Goal: Task Accomplishment & Management: Manage account settings

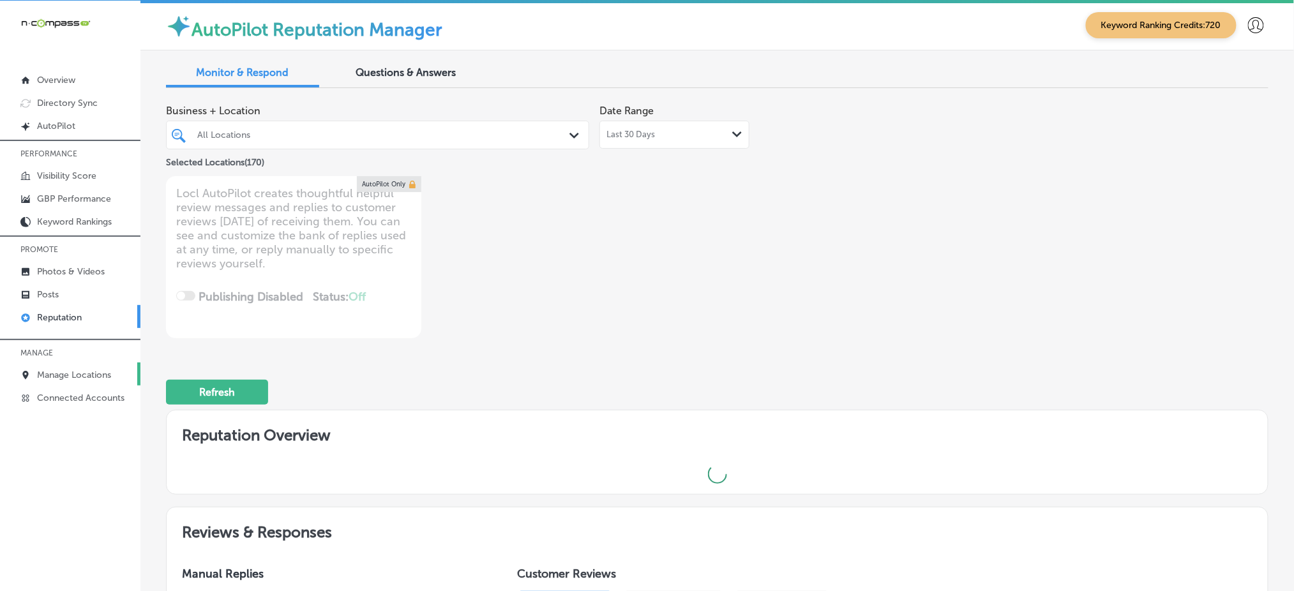
type textarea "x"
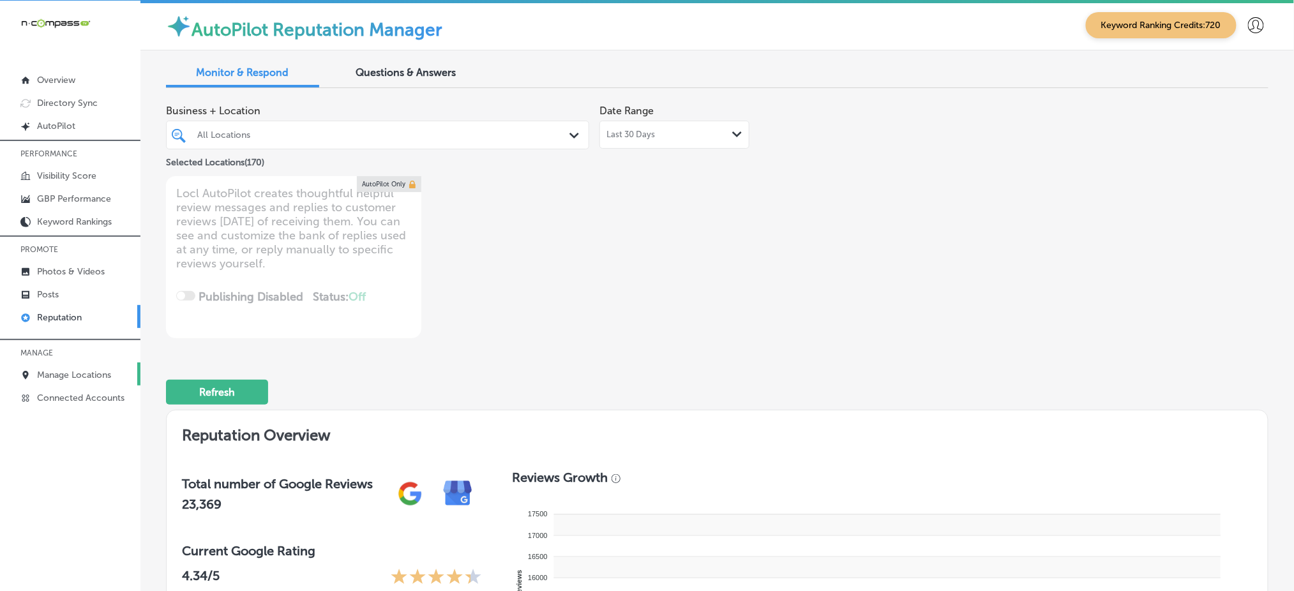
click at [100, 372] on p "Manage Locations" at bounding box center [74, 375] width 74 height 11
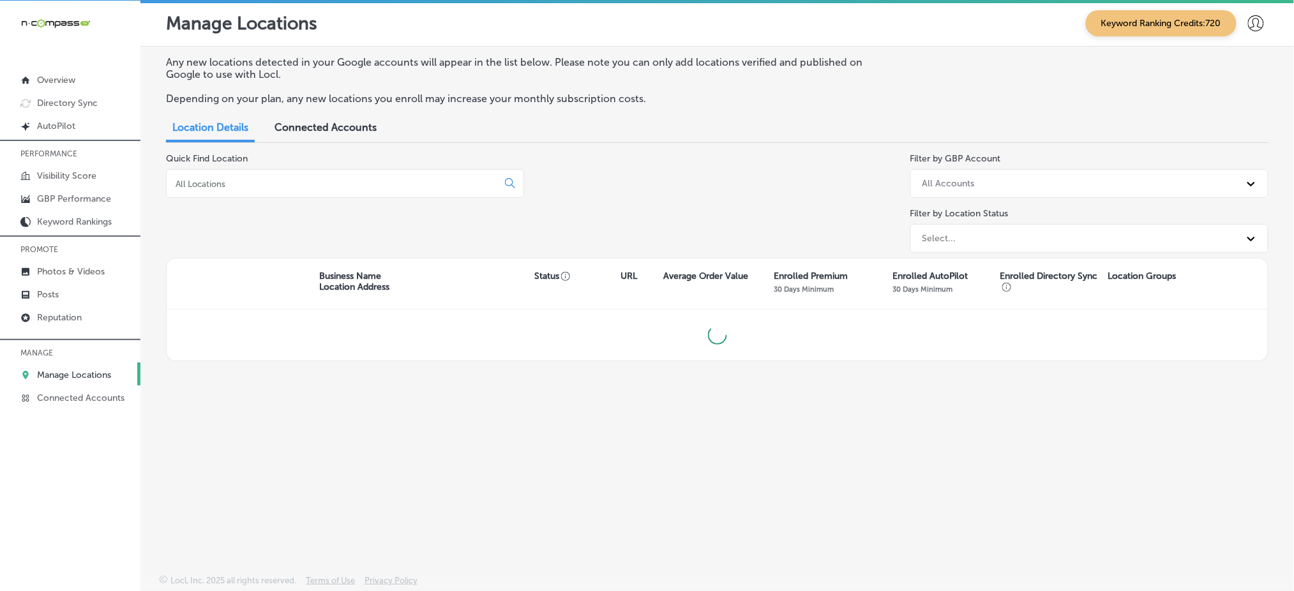
click at [292, 178] on input at bounding box center [334, 183] width 320 height 11
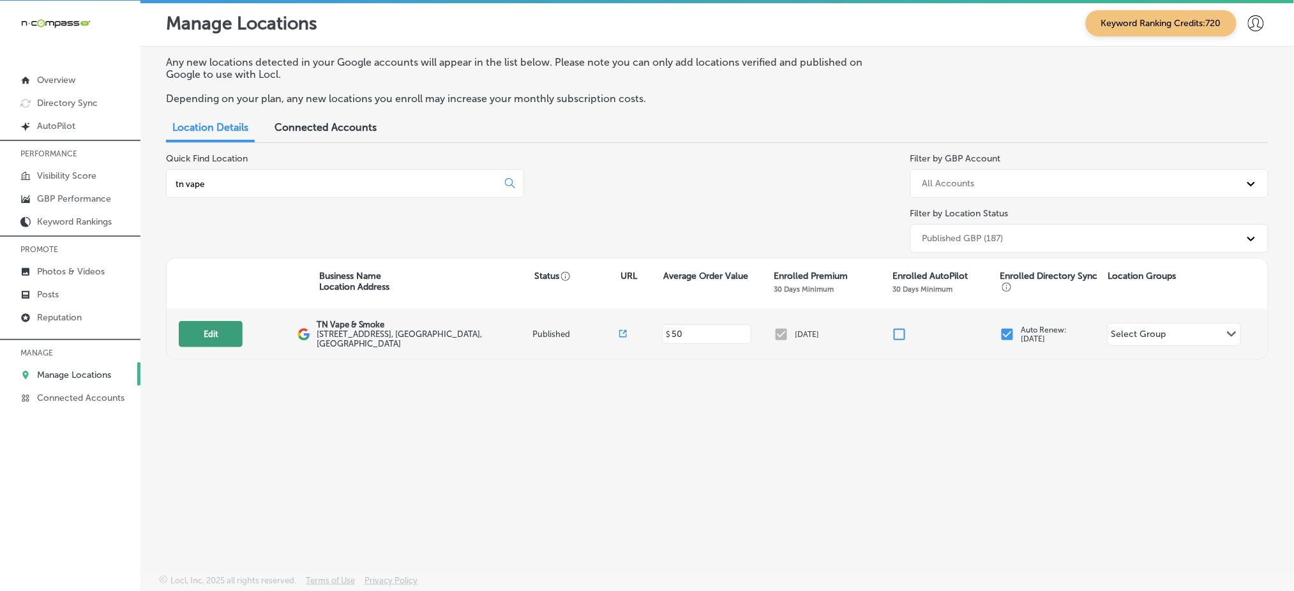
type input "tn vape"
click at [202, 333] on button "Edit" at bounding box center [211, 334] width 64 height 26
select select "US"
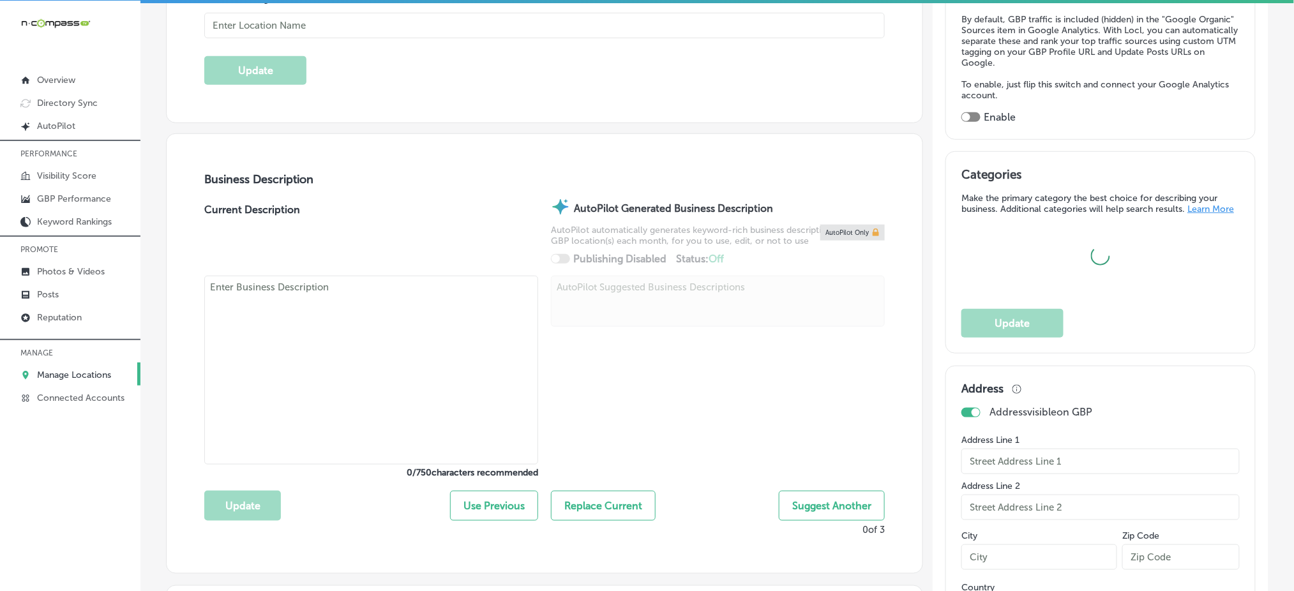
type input "TN Vape & Smoke"
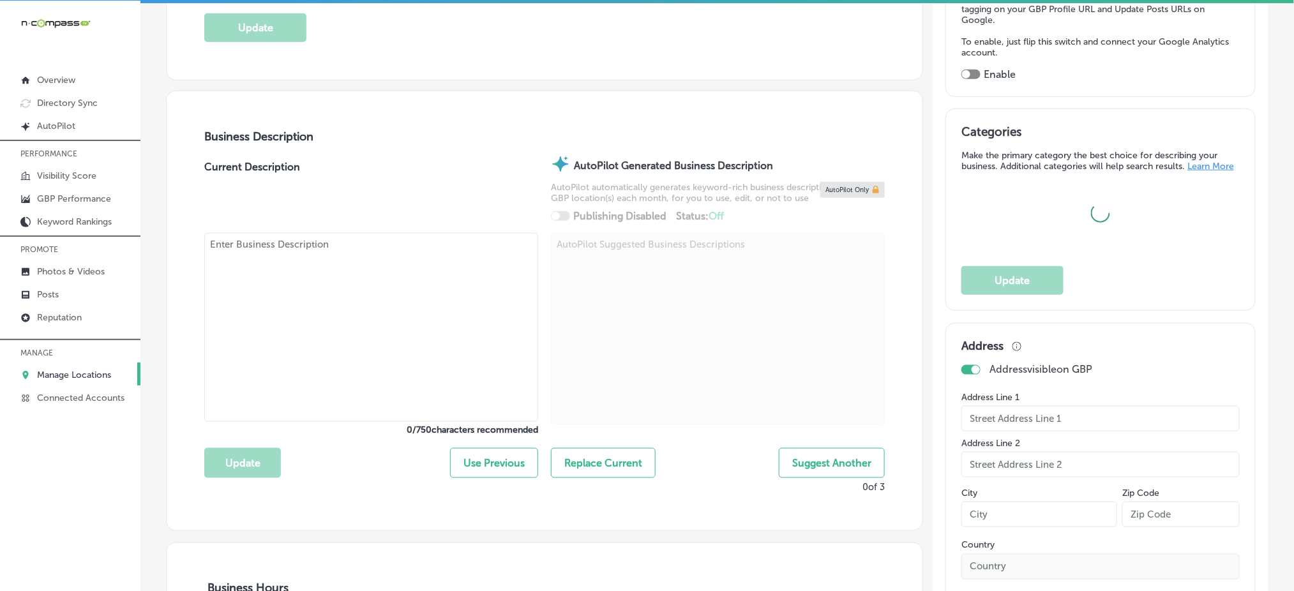
type input "[STREET_ADDRESS]"
type input "Suite P"
type input "Murfreesboro"
type input "37128"
type input "US"
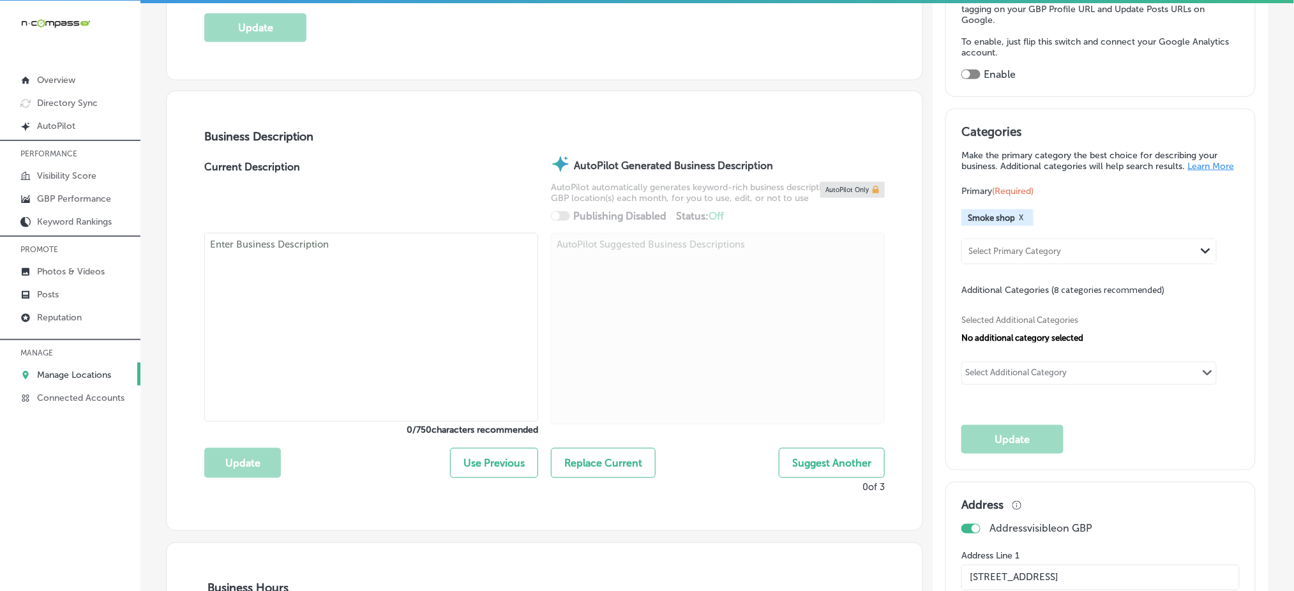
type textarea "We specialize in vape, glass, hookah, and more so please come by and see us for…"
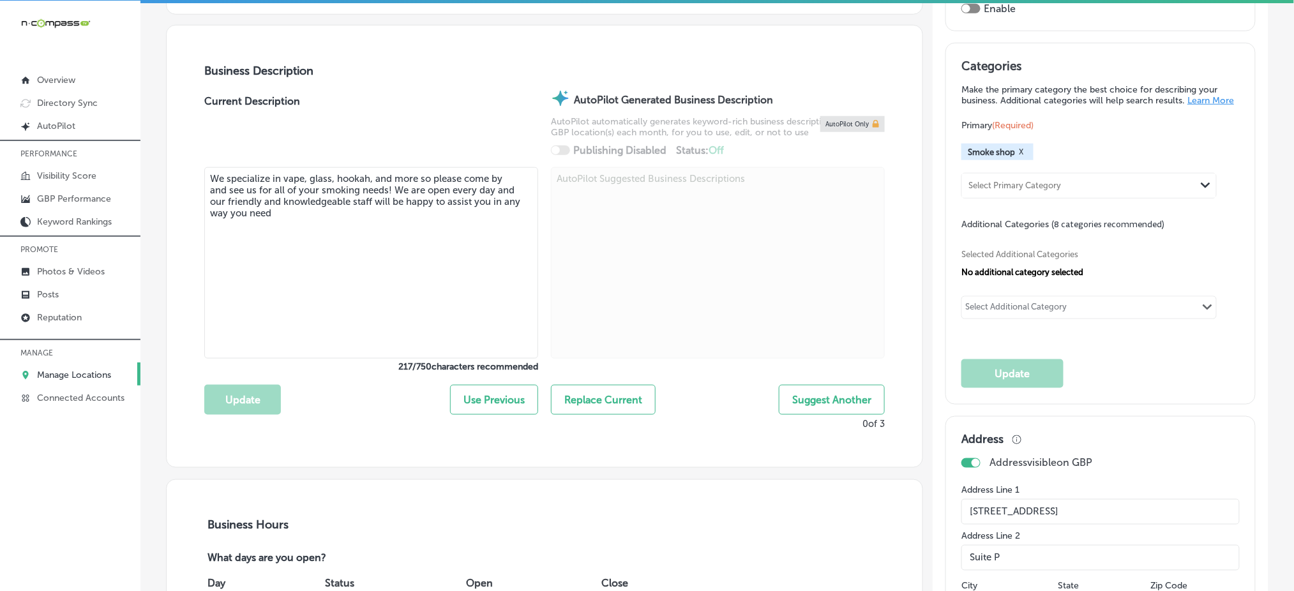
type input "[PHONE_NUMBER]"
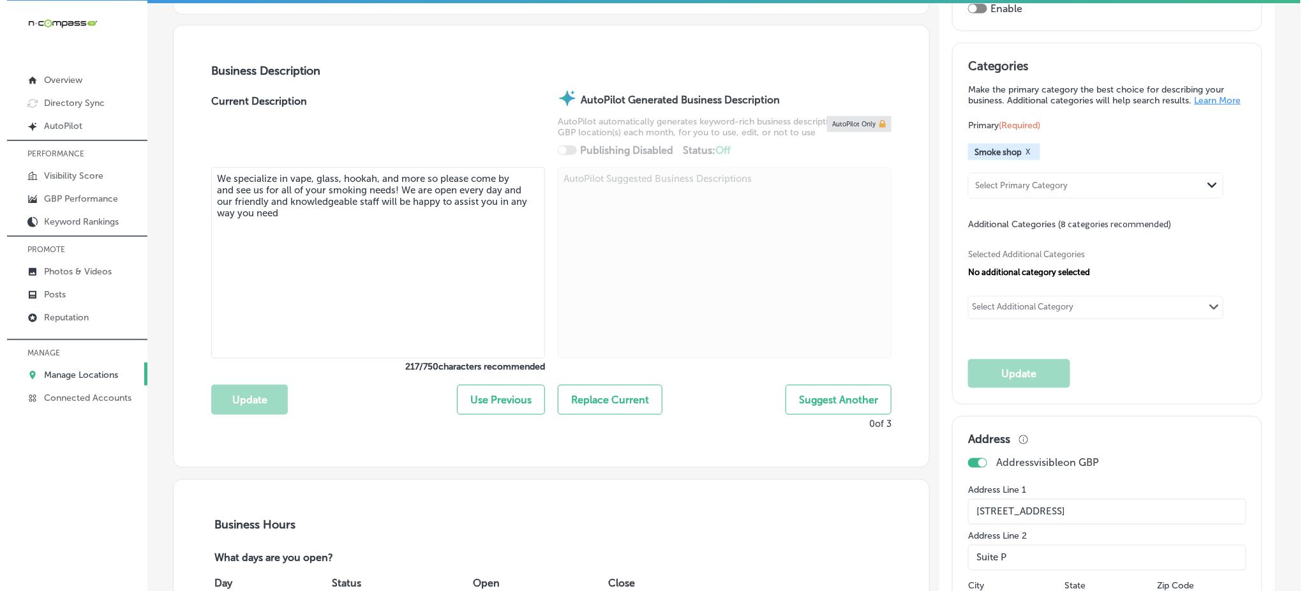
scroll to position [425, 0]
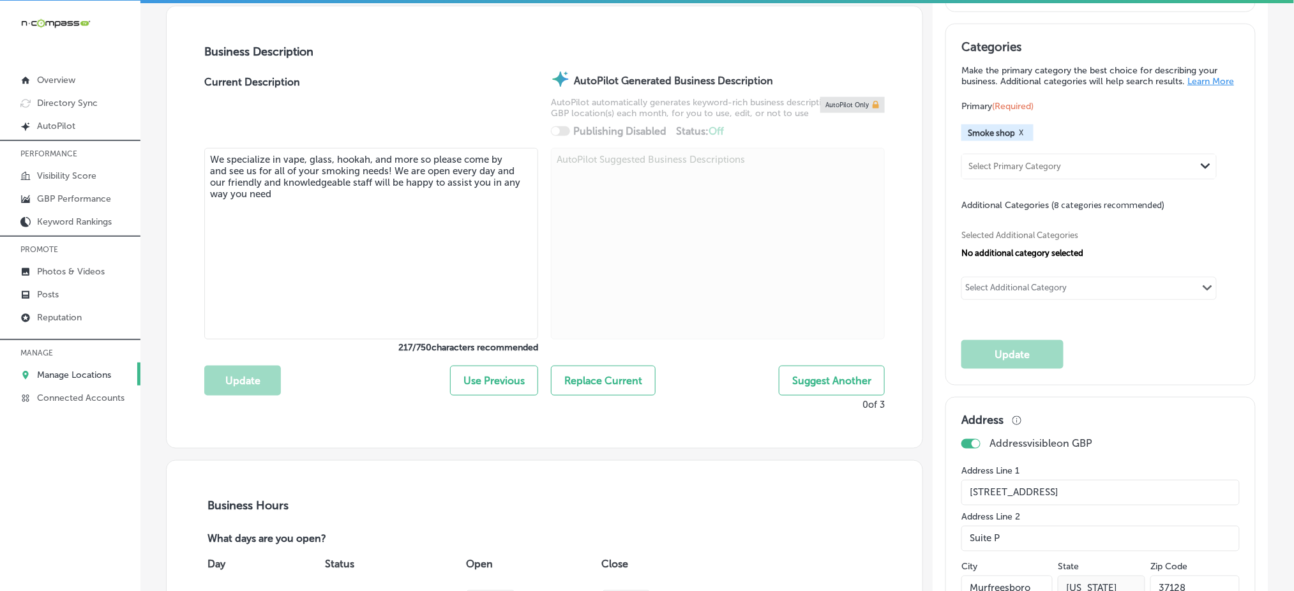
click at [294, 204] on textarea "We specialize in vape, glass, hookah, and more so please come by and see us for…" at bounding box center [371, 244] width 334 height 192
paste textarea "At [GEOGRAPHIC_DATA] Vape and Smoke in [GEOGRAPHIC_DATA], [GEOGRAPHIC_DATA], we…"
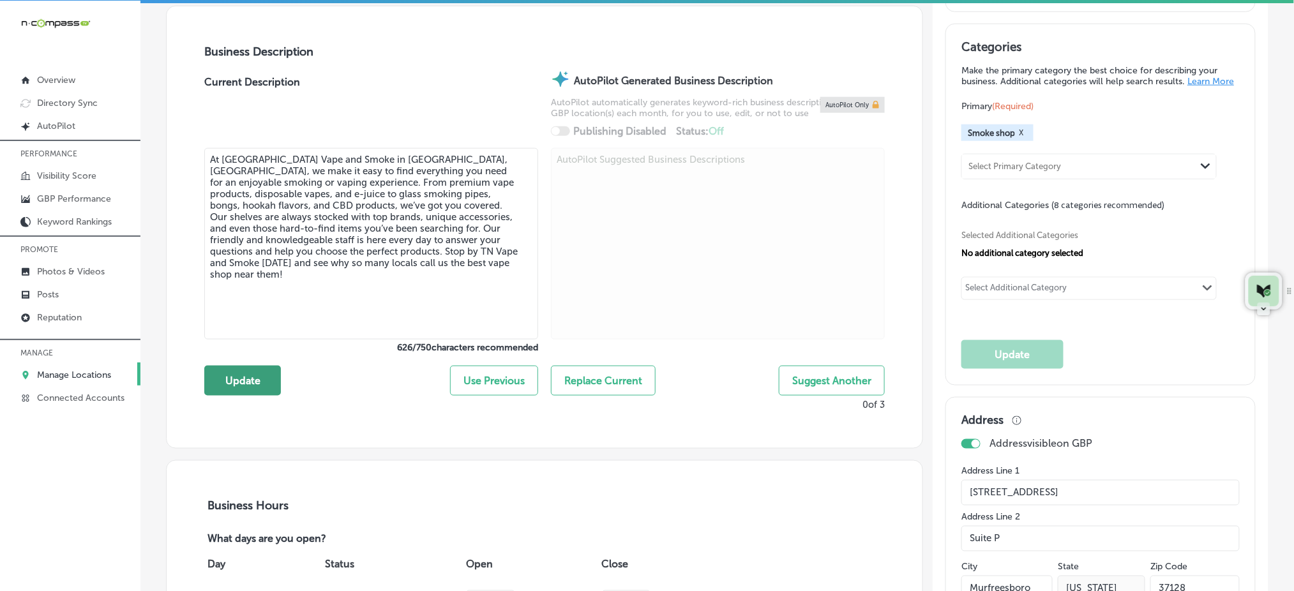
type textarea "At [GEOGRAPHIC_DATA] Vape and Smoke in [GEOGRAPHIC_DATA], [GEOGRAPHIC_DATA], we…"
click at [260, 375] on button "Update" at bounding box center [242, 381] width 77 height 30
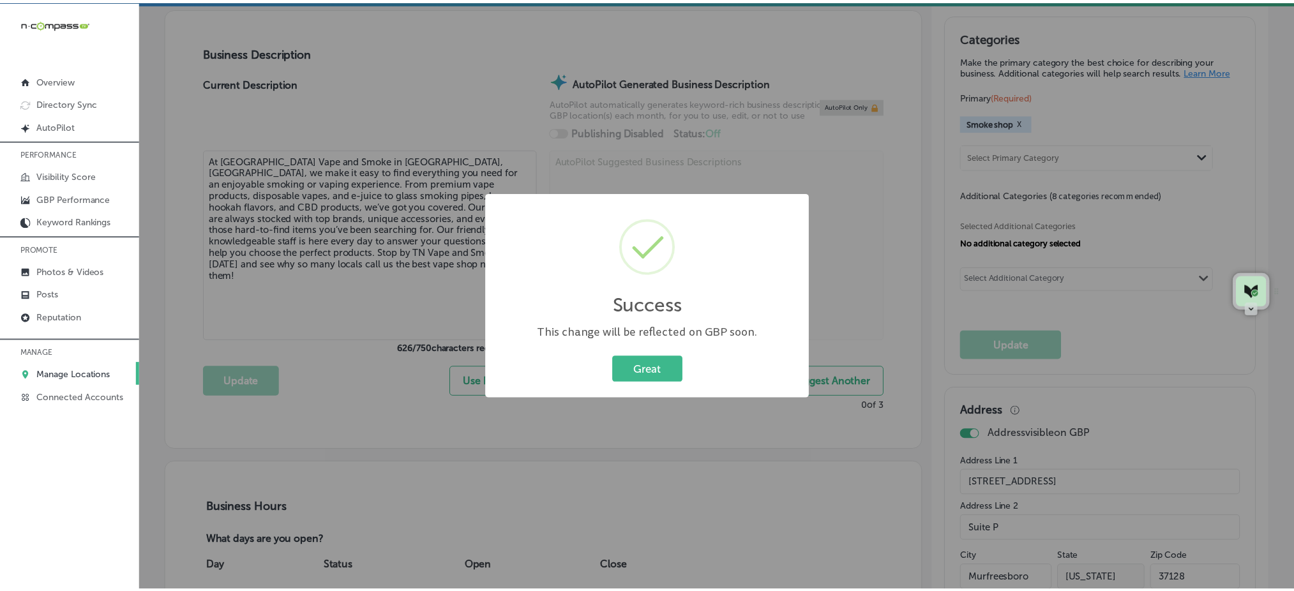
scroll to position [426, 0]
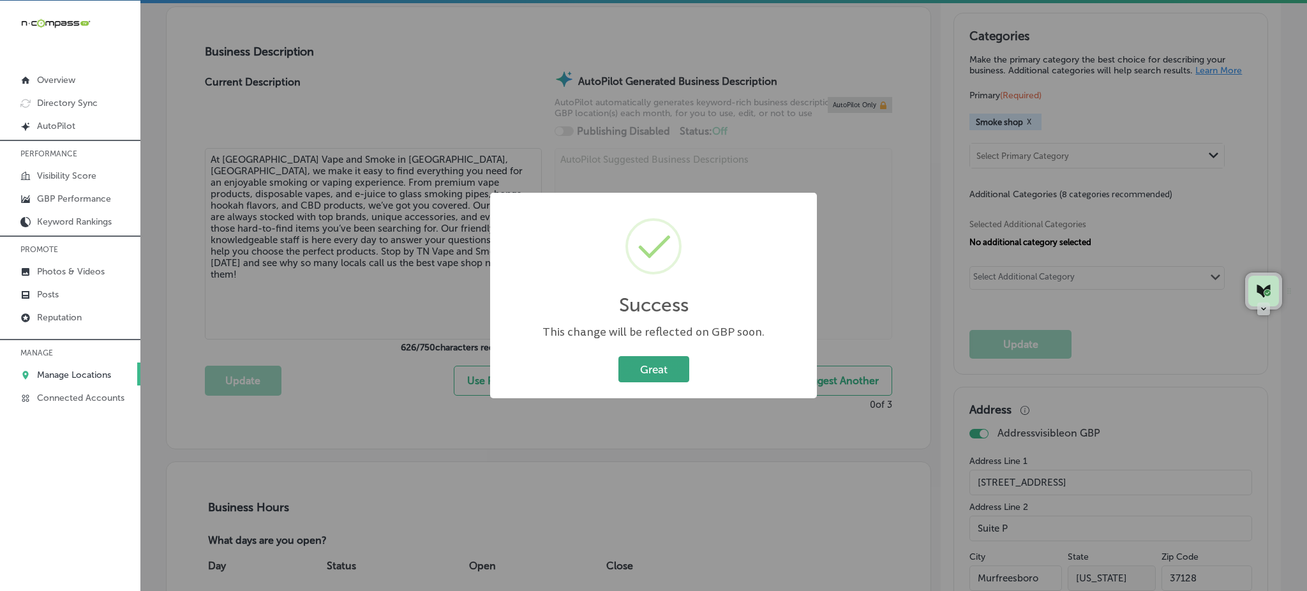
click at [638, 362] on button "Great" at bounding box center [654, 369] width 71 height 26
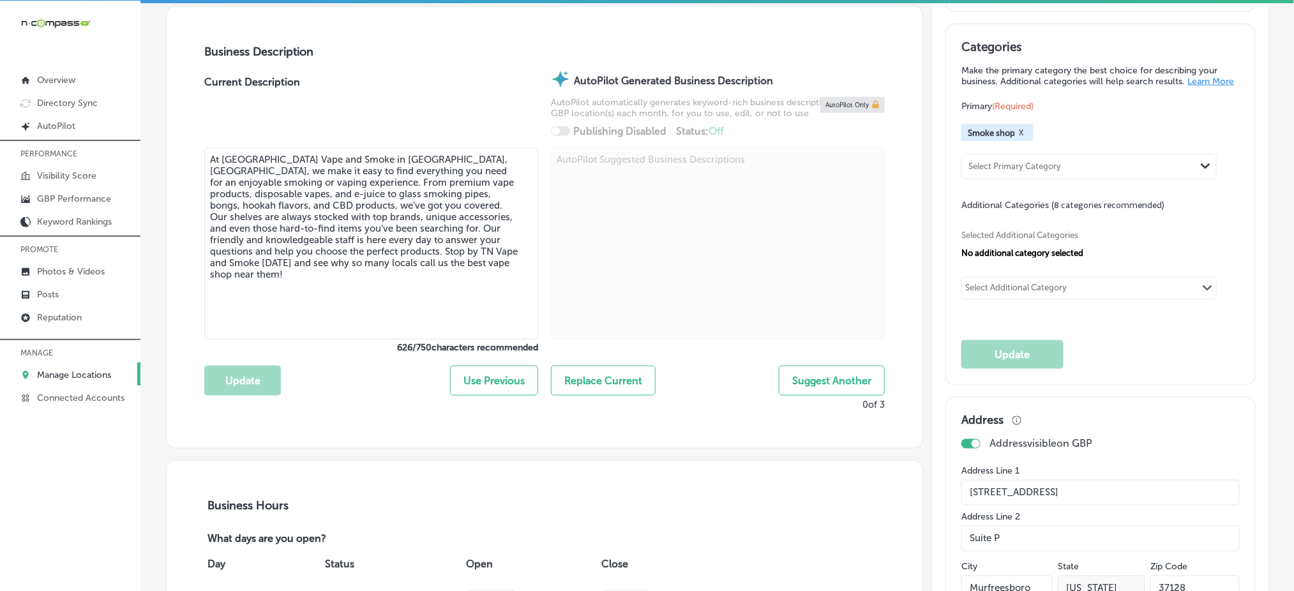
scroll to position [0, 0]
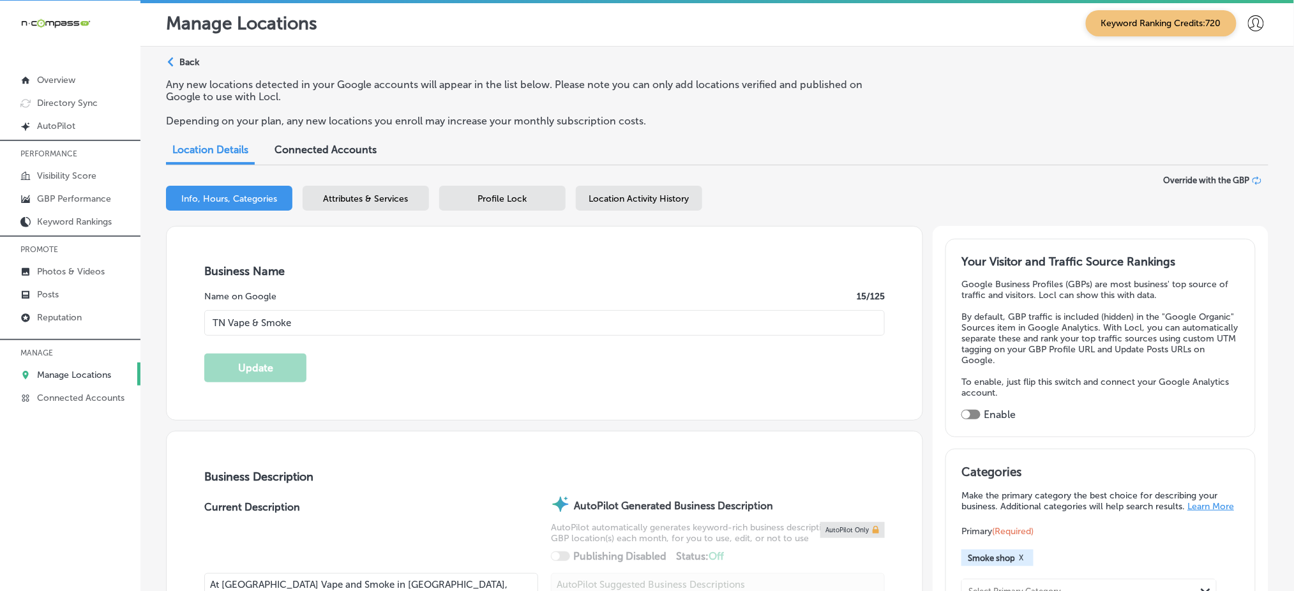
click at [639, 198] on span "Location Activity History" at bounding box center [639, 198] width 100 height 11
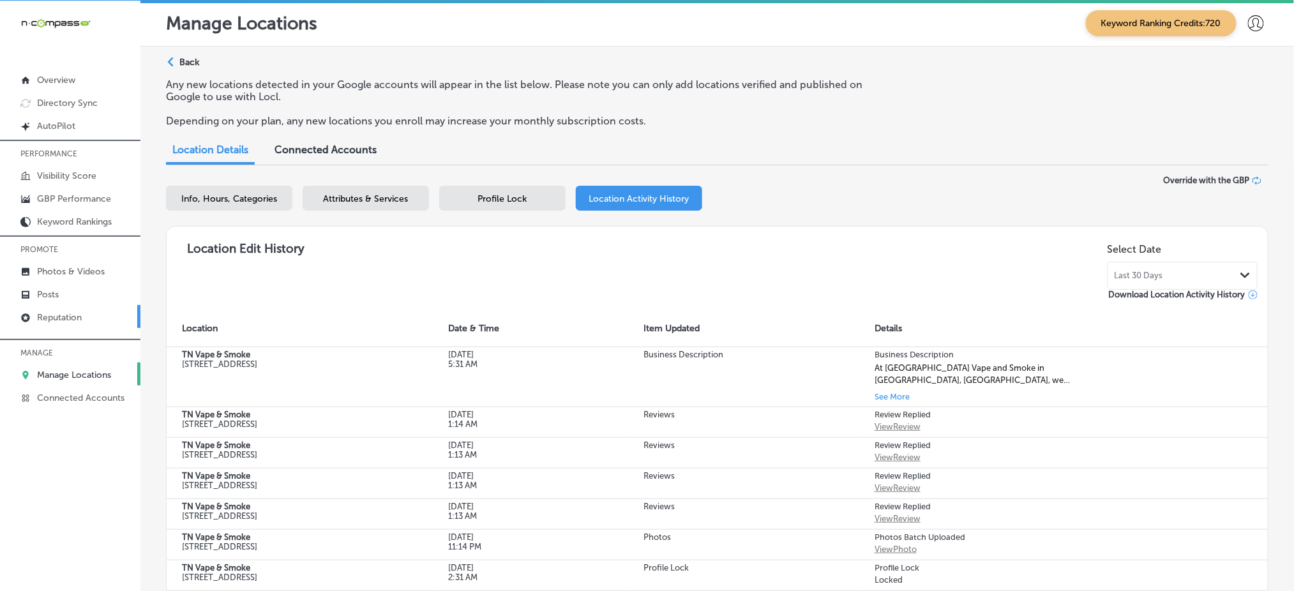
click at [77, 306] on link "Reputation" at bounding box center [70, 316] width 140 height 23
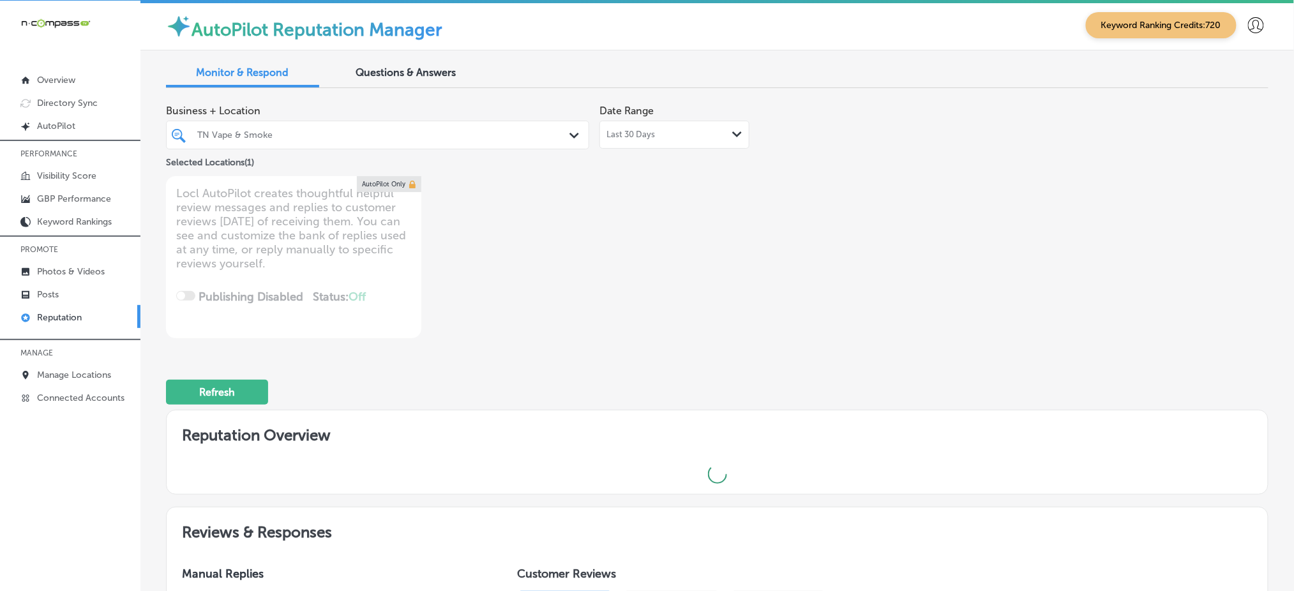
type textarea "x"
